Goal: Task Accomplishment & Management: Manage account settings

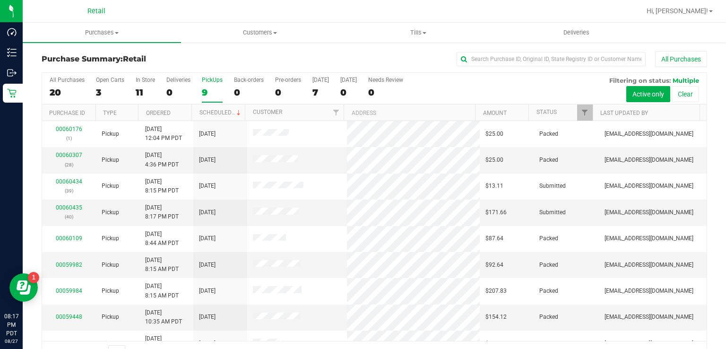
click at [213, 89] on div "9" at bounding box center [212, 92] width 21 height 11
click at [0, 0] on input "PickUps 9" at bounding box center [0, 0] width 0 height 0
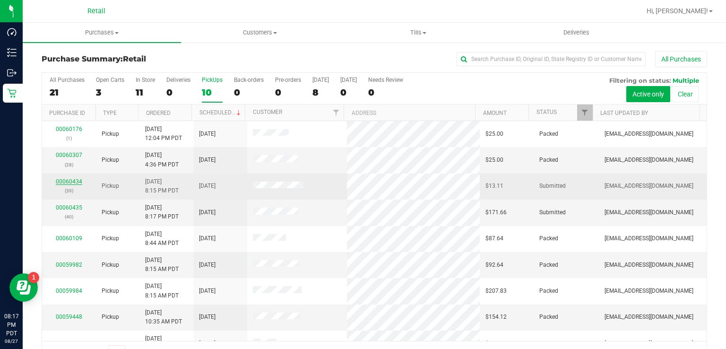
click at [68, 178] on link "00060434" at bounding box center [69, 181] width 26 height 7
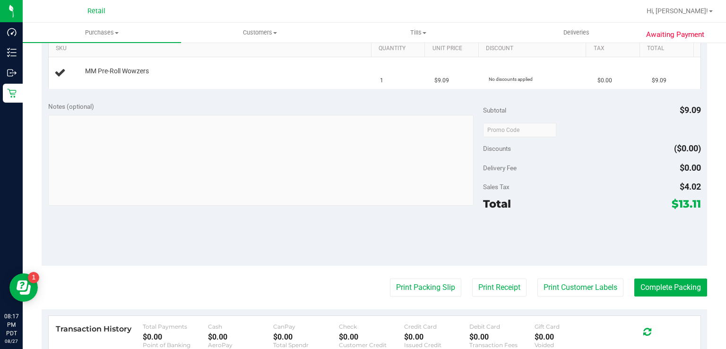
scroll to position [294, 0]
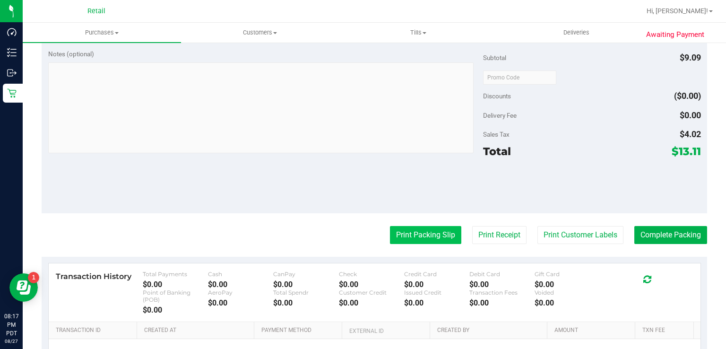
click at [408, 235] on button "Print Packing Slip" at bounding box center [425, 235] width 71 height 18
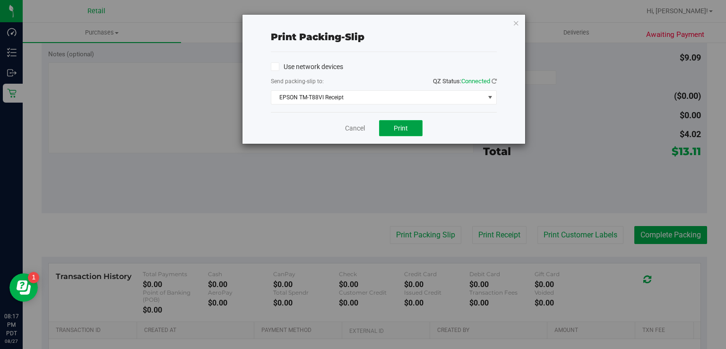
click at [402, 127] on span "Print" at bounding box center [401, 128] width 14 height 8
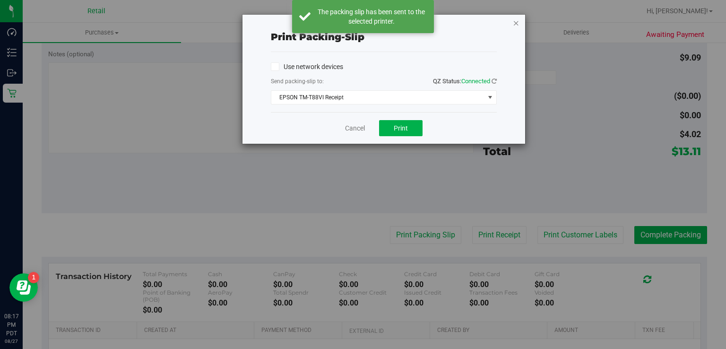
click at [516, 19] on icon "button" at bounding box center [516, 22] width 7 height 11
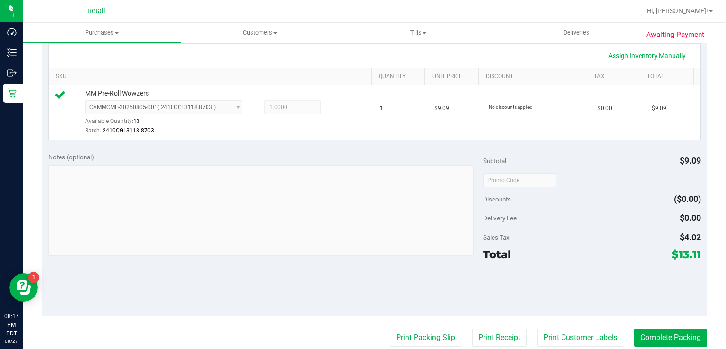
scroll to position [215, 0]
click at [664, 328] on button "Complete Packing" at bounding box center [670, 337] width 73 height 18
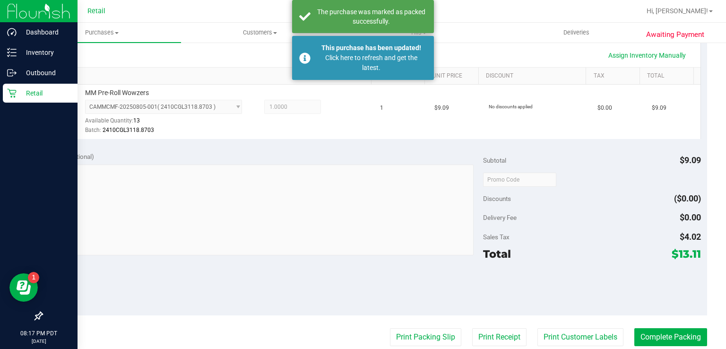
click at [11, 98] on div "Retail" at bounding box center [40, 93] width 75 height 19
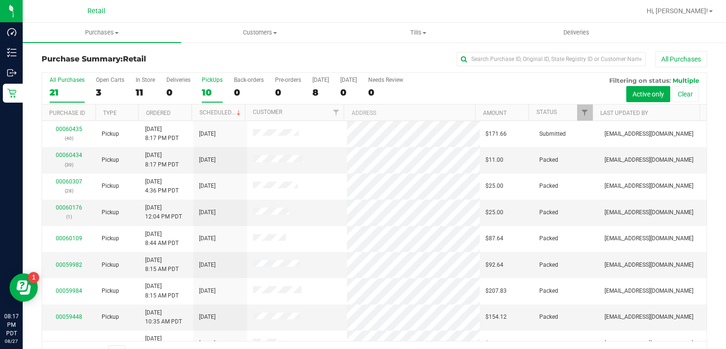
click at [202, 84] on label "PickUps 10" at bounding box center [212, 90] width 21 height 26
click at [0, 0] on input "PickUps 10" at bounding box center [0, 0] width 0 height 0
click at [67, 207] on link "00060435" at bounding box center [69, 207] width 26 height 7
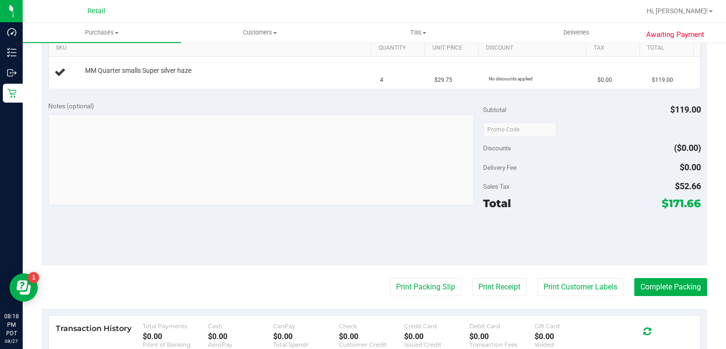
scroll to position [247, 0]
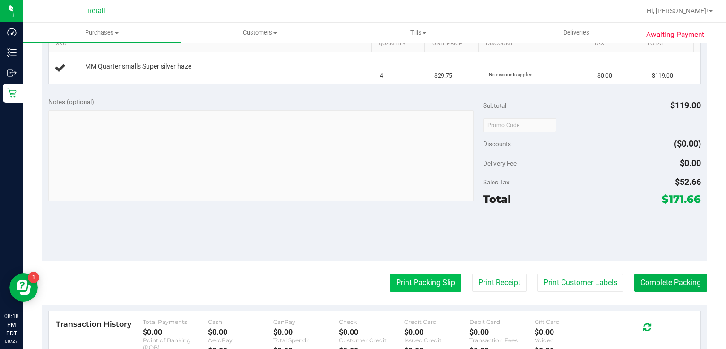
click at [421, 277] on button "Print Packing Slip" at bounding box center [425, 283] width 71 height 18
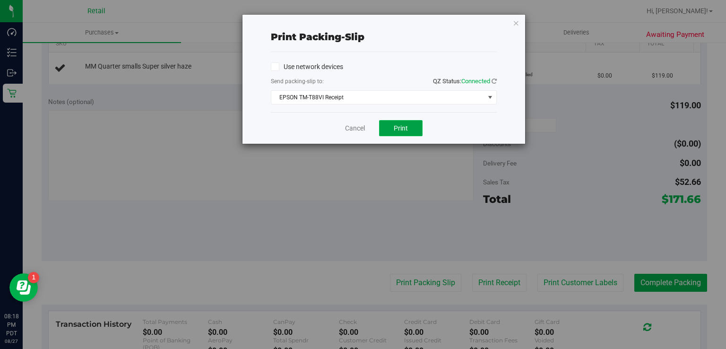
click at [405, 127] on span "Print" at bounding box center [401, 128] width 14 height 8
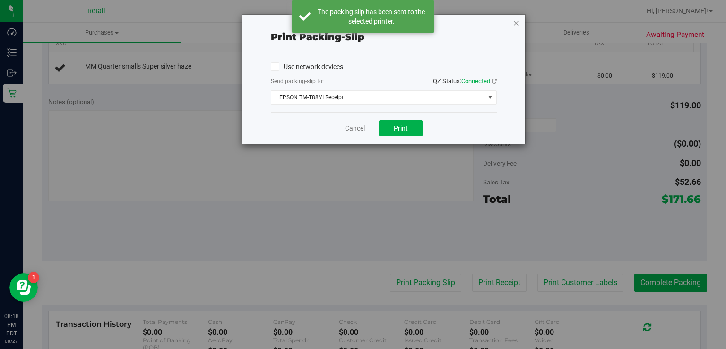
click at [516, 22] on icon "button" at bounding box center [516, 22] width 7 height 11
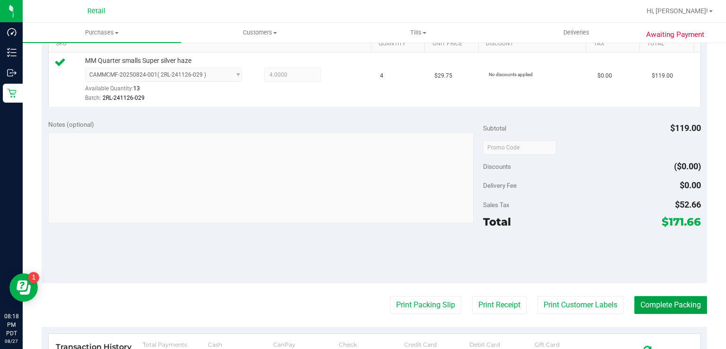
click at [678, 306] on button "Complete Packing" at bounding box center [670, 305] width 73 height 18
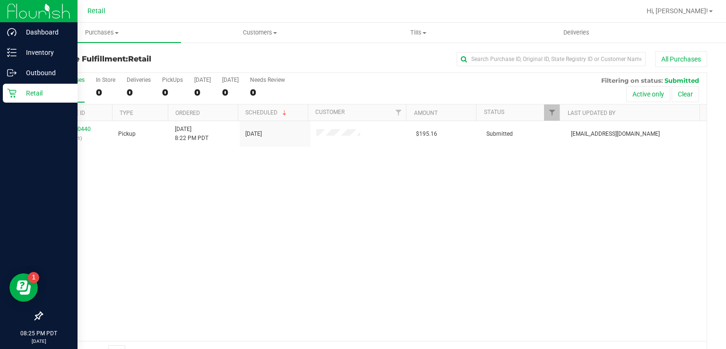
click at [13, 93] on icon at bounding box center [11, 92] width 9 height 9
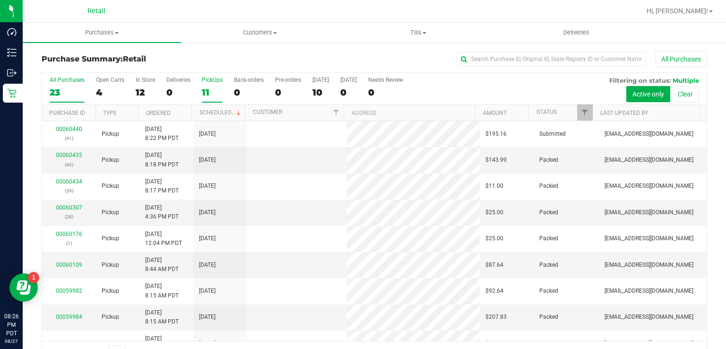
click at [212, 91] on div "11" at bounding box center [212, 92] width 21 height 11
click at [0, 0] on input "PickUps 11" at bounding box center [0, 0] width 0 height 0
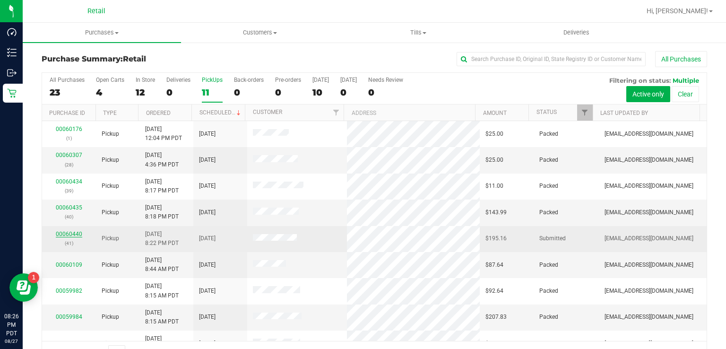
click at [65, 233] on link "00060440" at bounding box center [69, 234] width 26 height 7
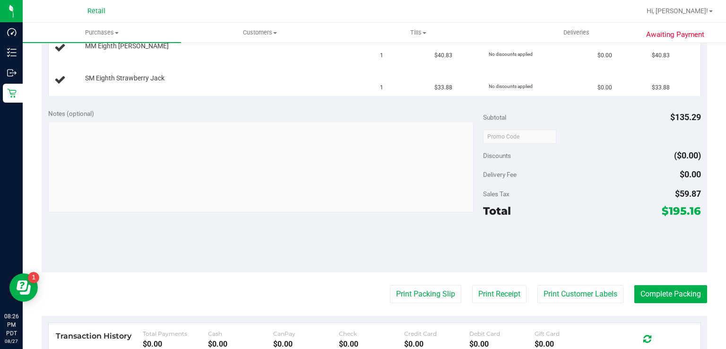
scroll to position [404, 0]
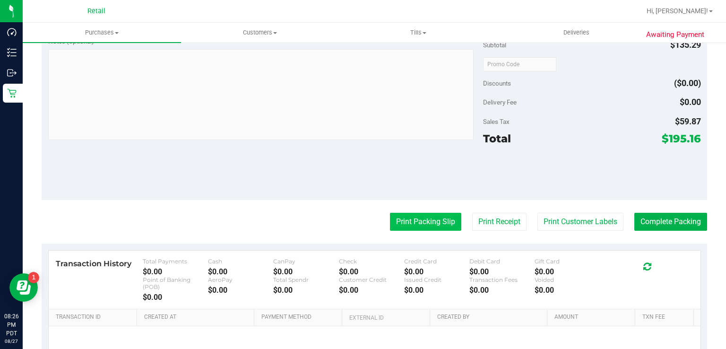
click at [410, 220] on button "Print Packing Slip" at bounding box center [425, 222] width 71 height 18
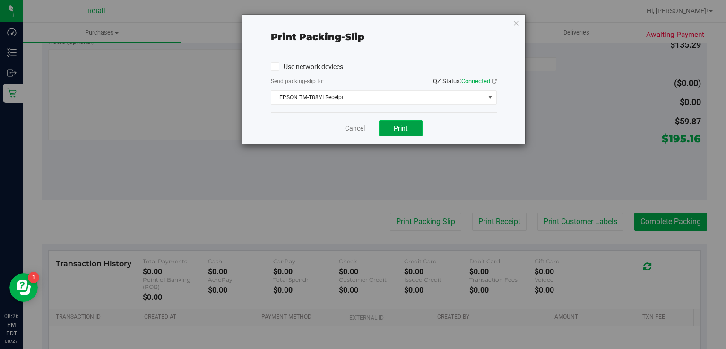
click at [408, 120] on button "Print" at bounding box center [400, 128] width 43 height 16
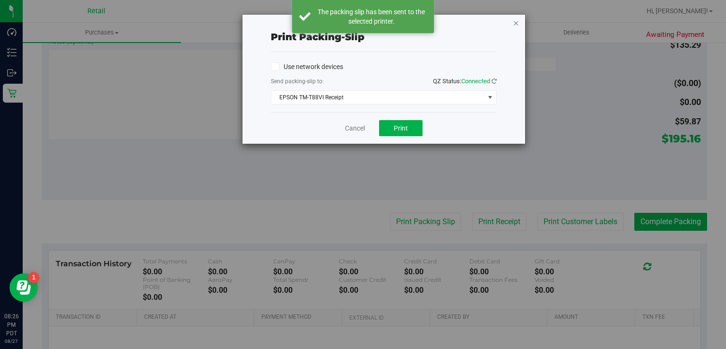
click at [517, 22] on icon "button" at bounding box center [516, 22] width 7 height 11
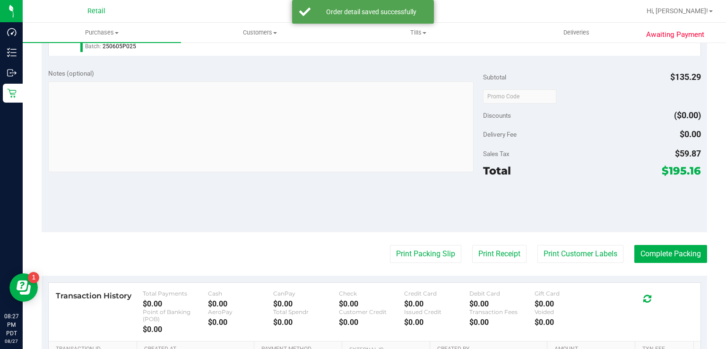
scroll to position [478, 0]
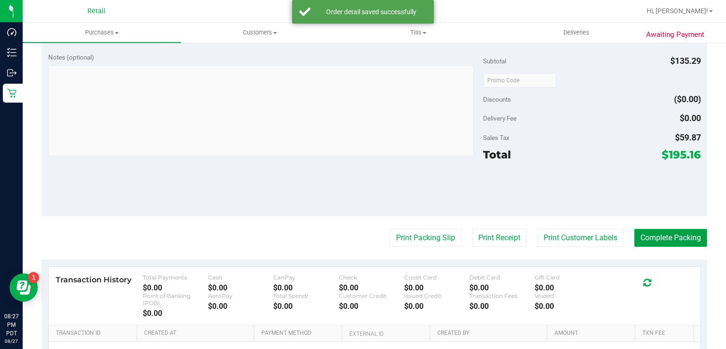
click at [664, 243] on button "Complete Packing" at bounding box center [670, 238] width 73 height 18
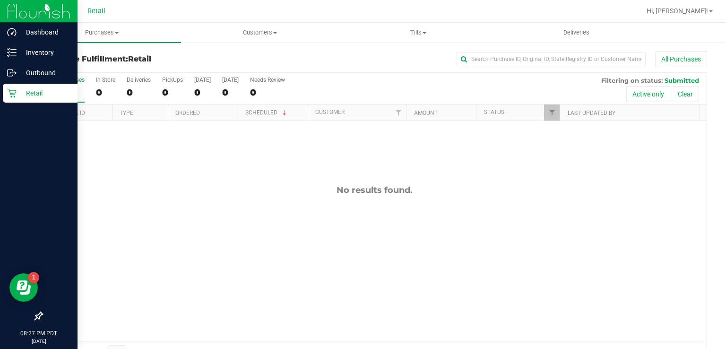
click at [12, 98] on div "Retail" at bounding box center [40, 93] width 75 height 19
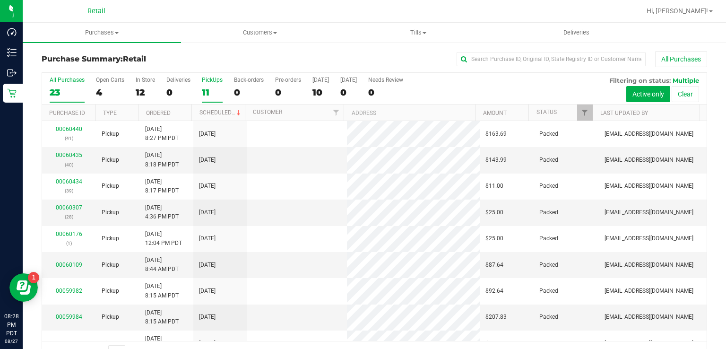
click at [205, 87] on div "11" at bounding box center [212, 92] width 21 height 11
click at [0, 0] on input "PickUps 11" at bounding box center [0, 0] width 0 height 0
click at [204, 94] on div "11" at bounding box center [212, 92] width 21 height 11
click at [0, 0] on input "PickUps 11" at bounding box center [0, 0] width 0 height 0
click at [212, 93] on div "8" at bounding box center [212, 92] width 21 height 11
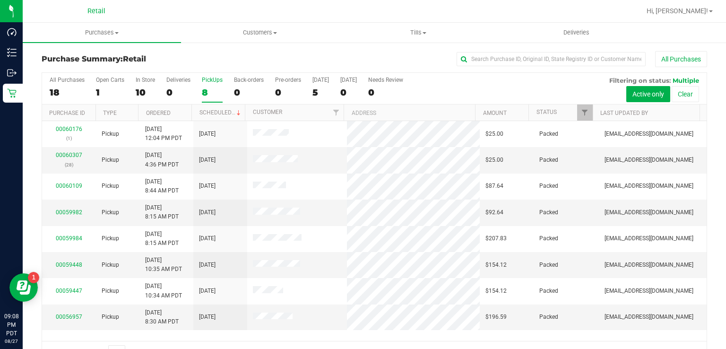
click at [0, 0] on input "PickUps 8" at bounding box center [0, 0] width 0 height 0
click at [203, 93] on div "8" at bounding box center [212, 92] width 21 height 11
click at [0, 0] on input "PickUps 8" at bounding box center [0, 0] width 0 height 0
click at [208, 84] on label "PickUps 8" at bounding box center [212, 90] width 21 height 26
click at [0, 0] on input "PickUps 8" at bounding box center [0, 0] width 0 height 0
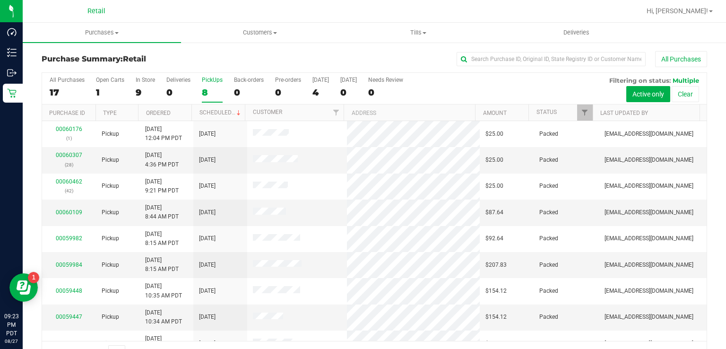
click at [211, 92] on div "8" at bounding box center [212, 92] width 21 height 11
click at [0, 0] on input "PickUps 8" at bounding box center [0, 0] width 0 height 0
click at [205, 88] on div "9" at bounding box center [212, 92] width 21 height 11
click at [0, 0] on input "PickUps 9" at bounding box center [0, 0] width 0 height 0
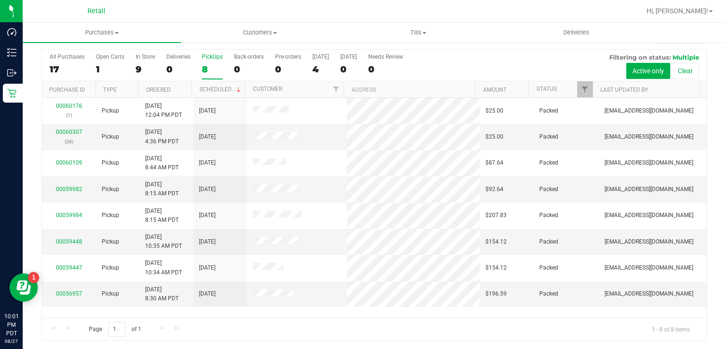
click at [204, 61] on label "PickUps 8" at bounding box center [212, 66] width 21 height 26
click at [0, 0] on input "PickUps 8" at bounding box center [0, 0] width 0 height 0
click at [219, 69] on div "8" at bounding box center [212, 69] width 21 height 11
click at [0, 0] on input "PickUps 8" at bounding box center [0, 0] width 0 height 0
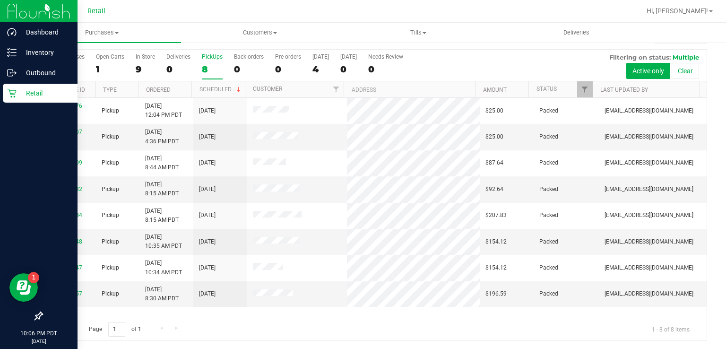
click at [17, 97] on p "Retail" at bounding box center [45, 92] width 57 height 11
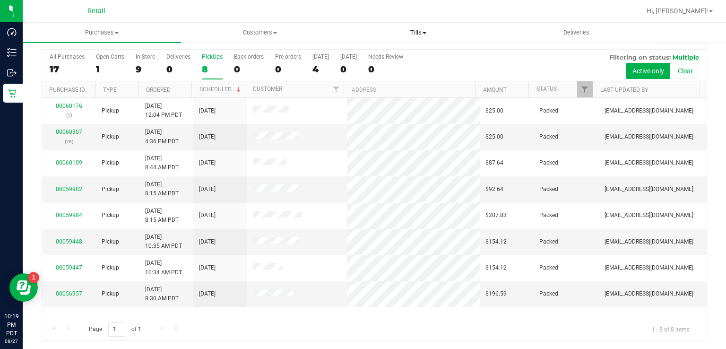
click at [422, 31] on span "Tills" at bounding box center [418, 32] width 157 height 9
click at [379, 59] on span "Manage tills" at bounding box center [371, 57] width 64 height 8
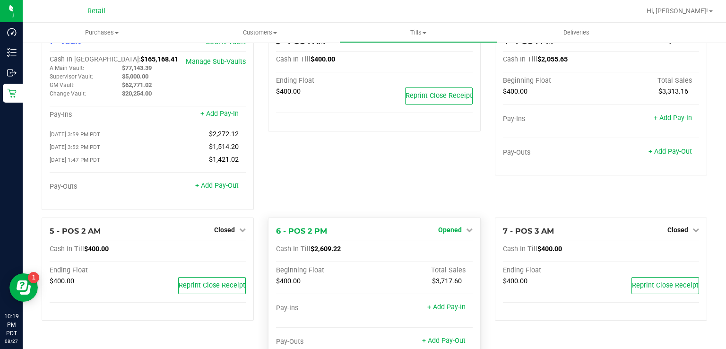
click at [445, 229] on span "Opened" at bounding box center [450, 230] width 24 height 8
click at [453, 251] on link "Close Till" at bounding box center [451, 249] width 26 height 8
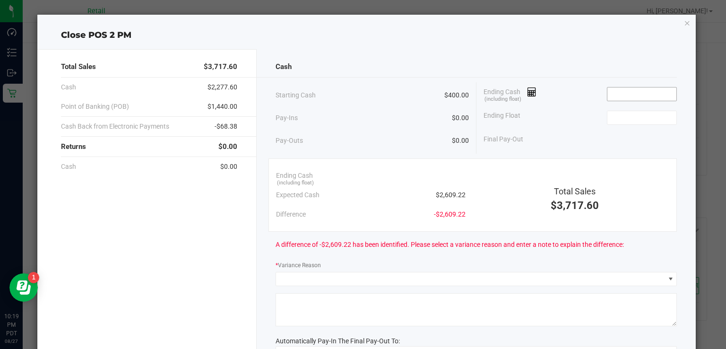
click at [628, 95] on input at bounding box center [641, 93] width 69 height 13
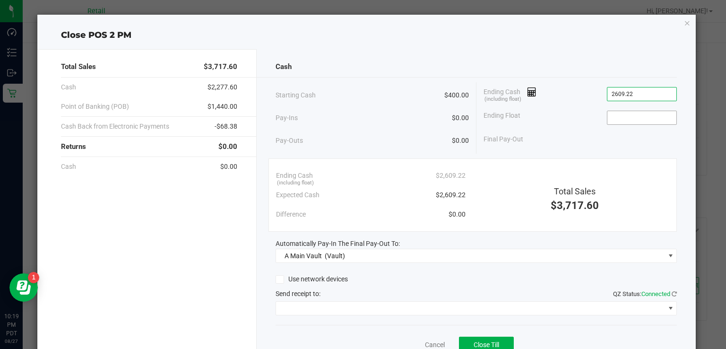
click at [616, 116] on input at bounding box center [641, 117] width 69 height 13
type input "$2,609.22"
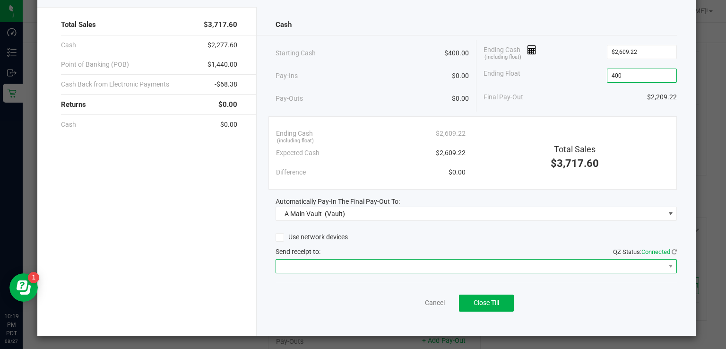
click at [429, 265] on span at bounding box center [470, 265] width 388 height 13
type input "$400.00"
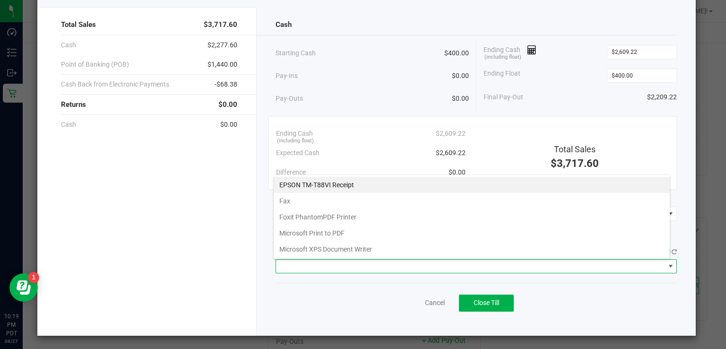
scroll to position [14, 397]
click at [346, 183] on Receipt "EPSON TM-T88VI Receipt" at bounding box center [472, 185] width 396 height 16
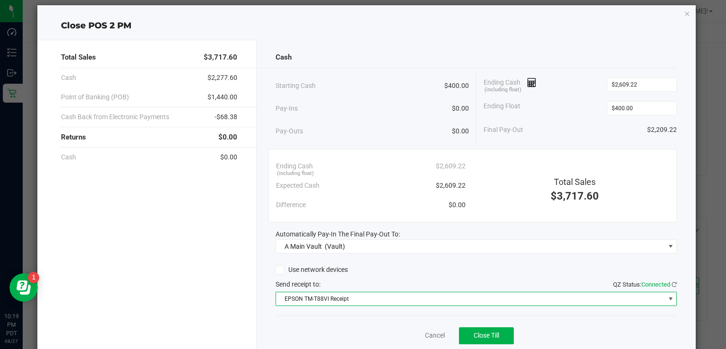
scroll to position [42, 0]
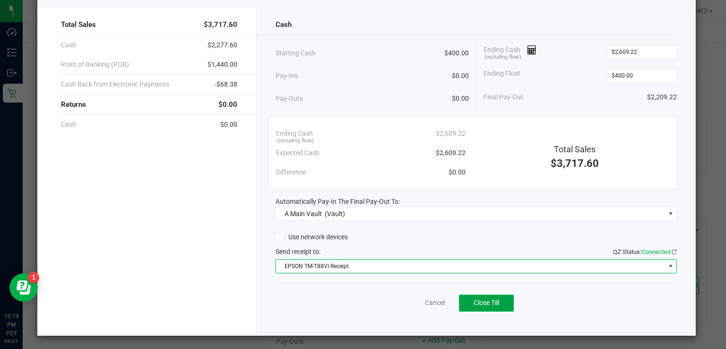
click at [486, 299] on span "Close Till" at bounding box center [487, 303] width 26 height 8
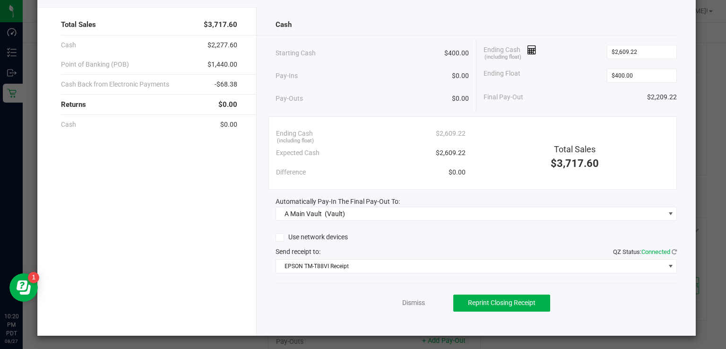
scroll to position [0, 0]
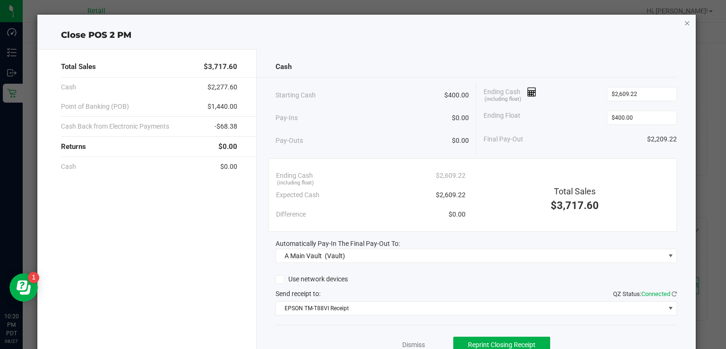
click at [684, 21] on icon "button" at bounding box center [687, 22] width 7 height 11
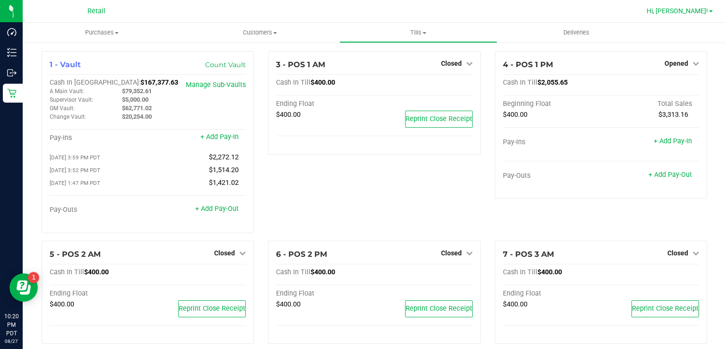
click at [685, 14] on span "Hi, [PERSON_NAME]!" at bounding box center [677, 11] width 61 height 8
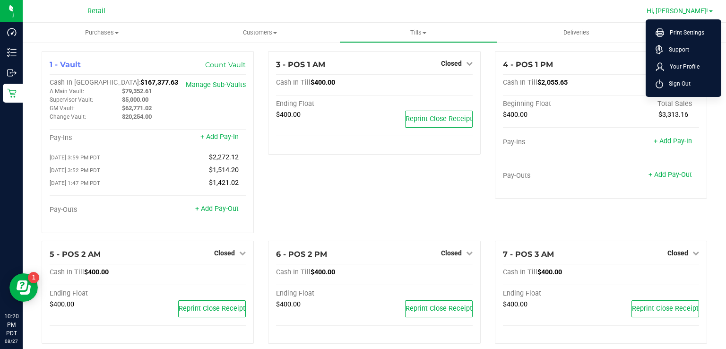
click at [688, 84] on span "Sign Out" at bounding box center [676, 83] width 27 height 9
